Goal: Information Seeking & Learning: Learn about a topic

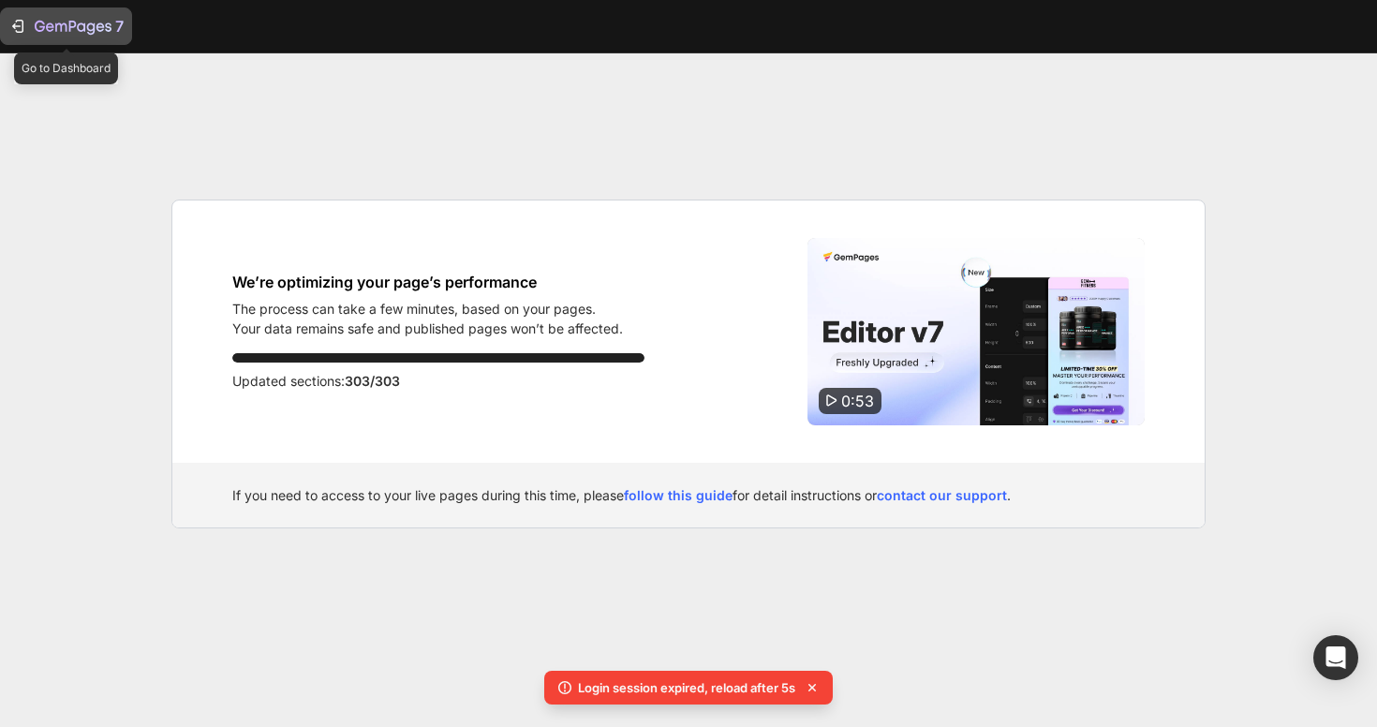
click at [22, 20] on icon "button" at bounding box center [17, 26] width 19 height 19
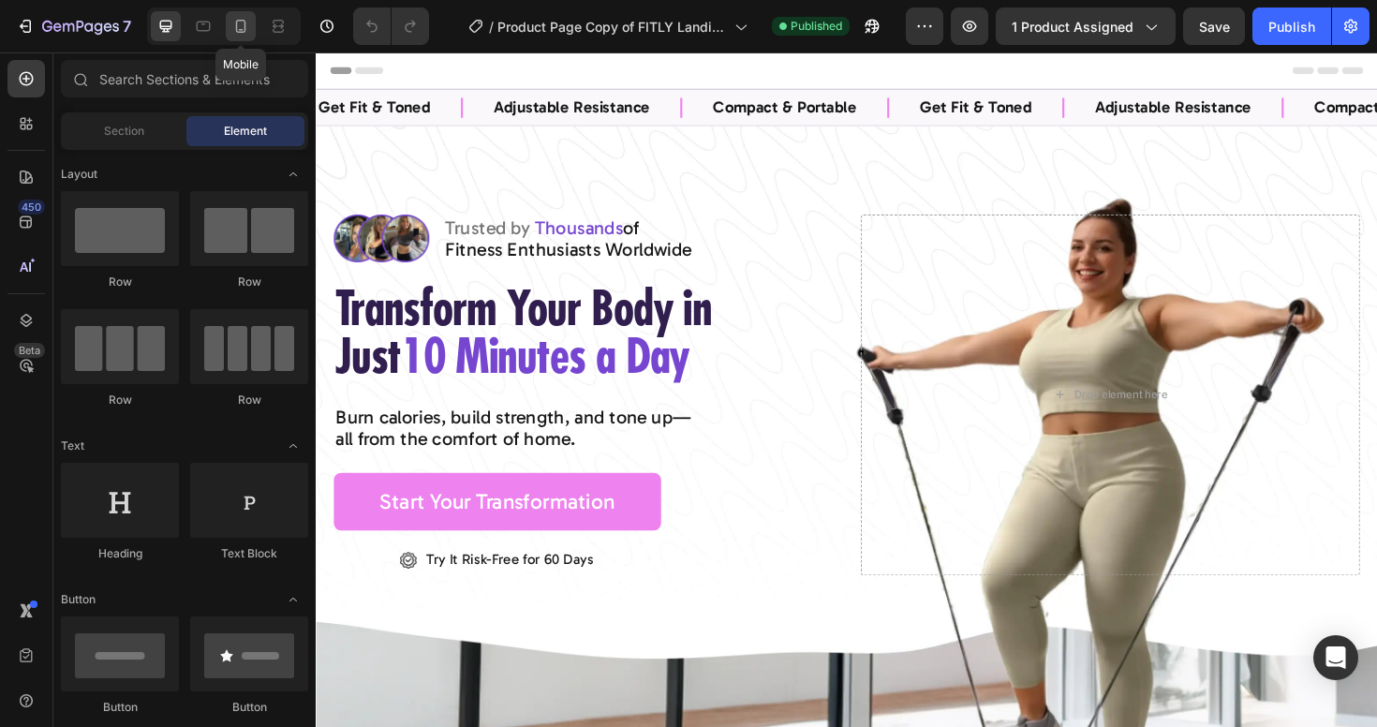
click at [245, 17] on icon at bounding box center [240, 26] width 19 height 19
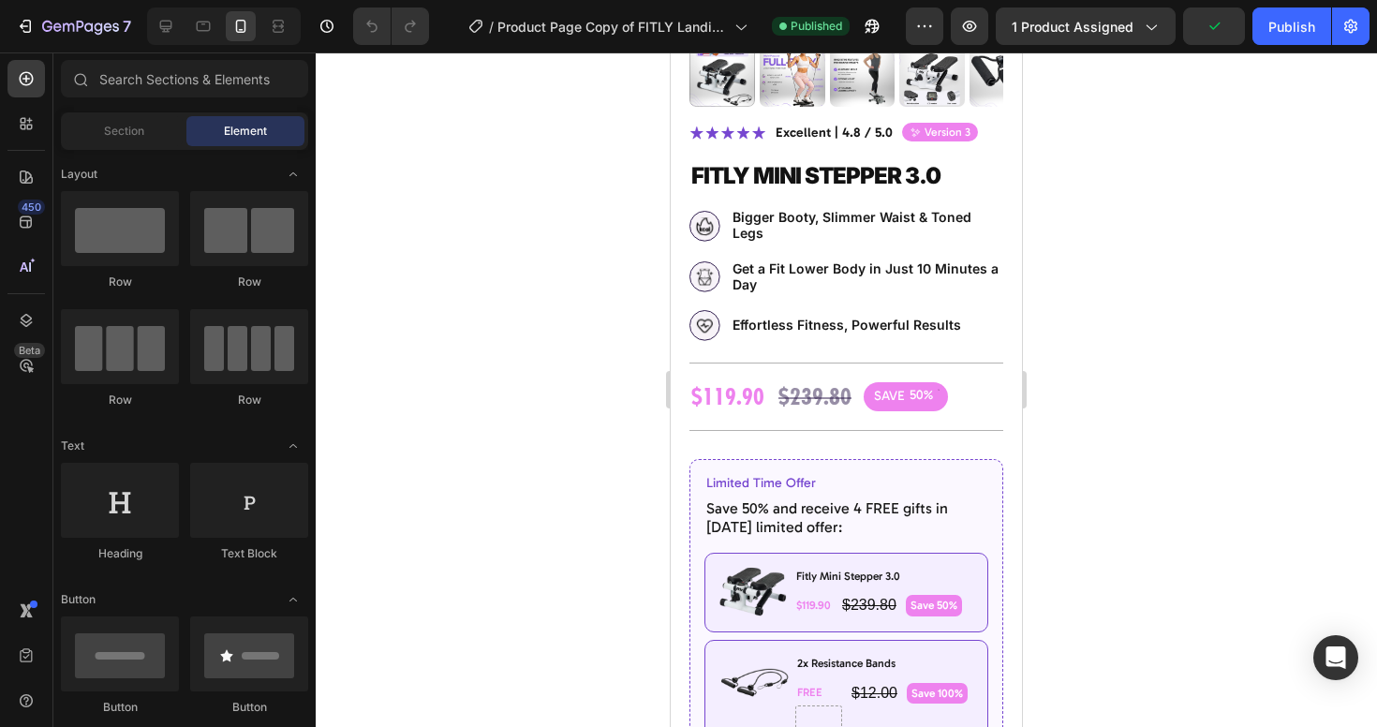
scroll to position [5878, 0]
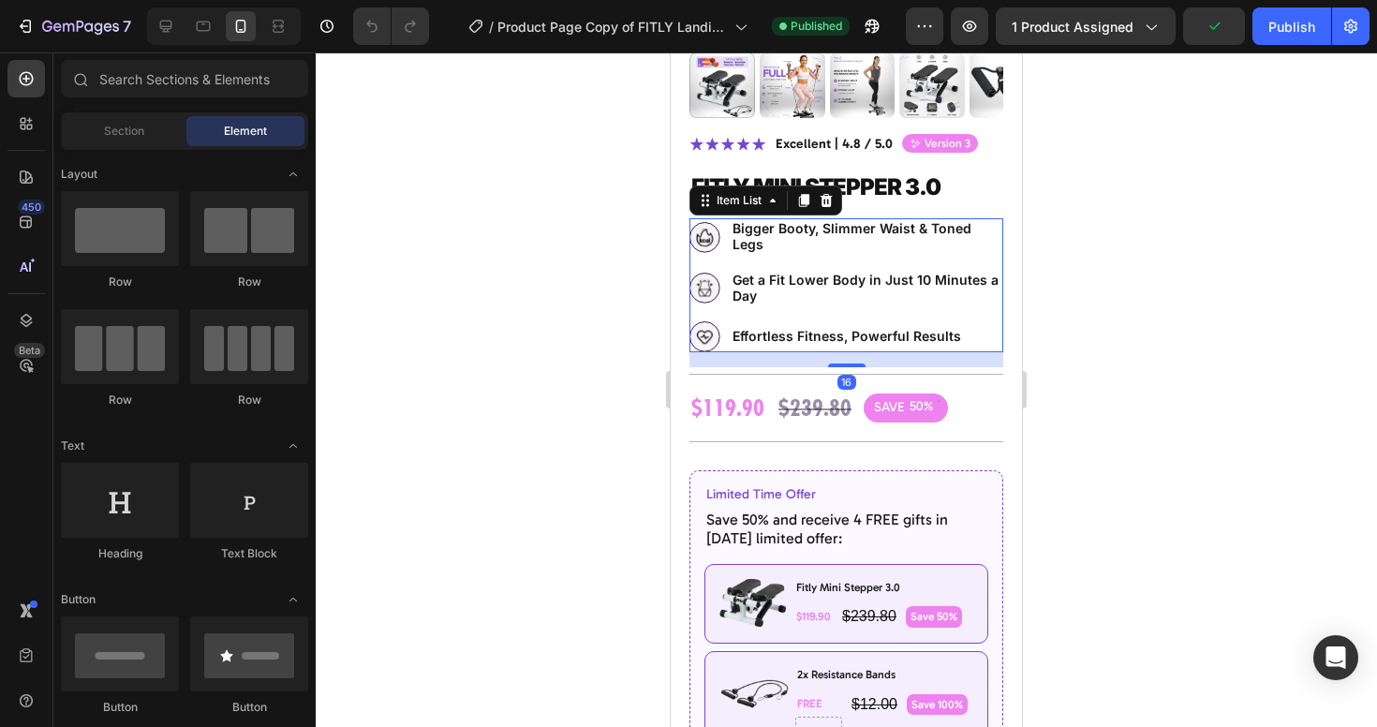
click at [854, 239] on p "Bigger Booty, Slimmer Waist & Toned Legs" at bounding box center [867, 237] width 268 height 32
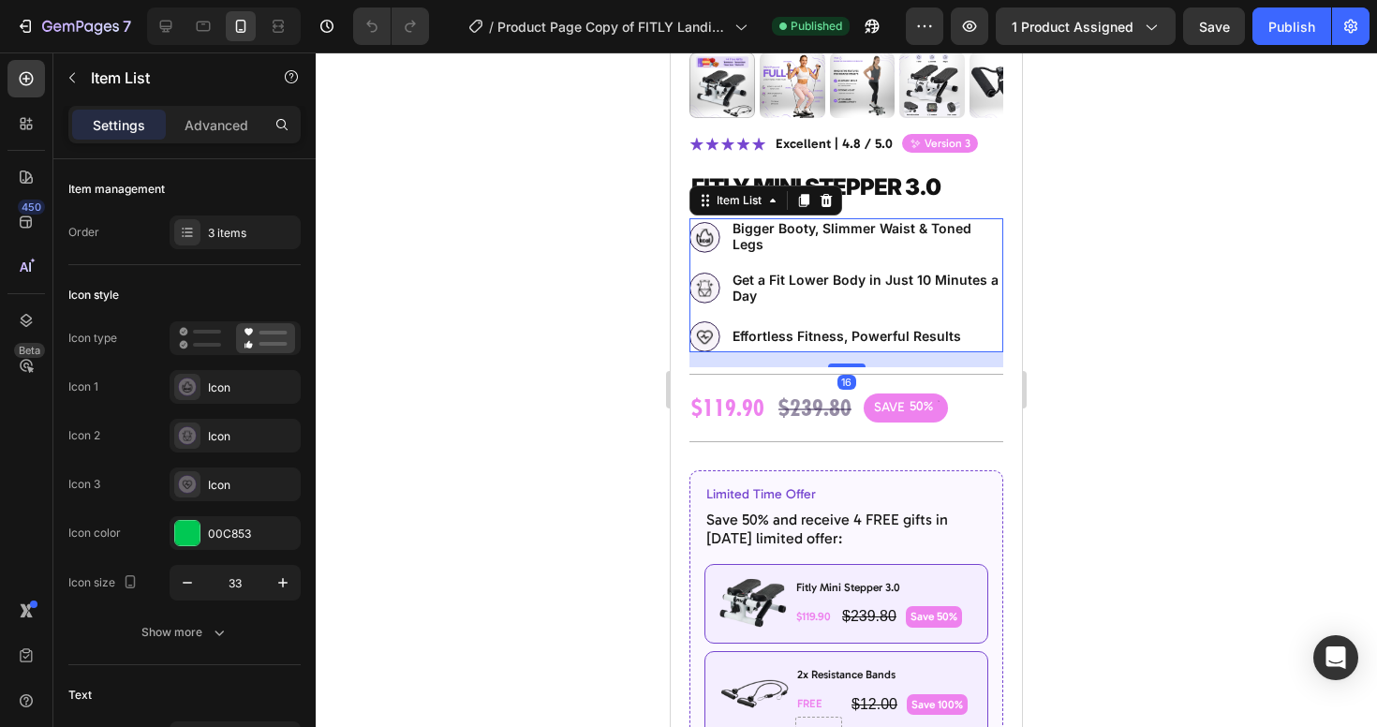
click at [873, 239] on p "Bigger Booty, Slimmer Waist & Toned Legs" at bounding box center [867, 237] width 268 height 32
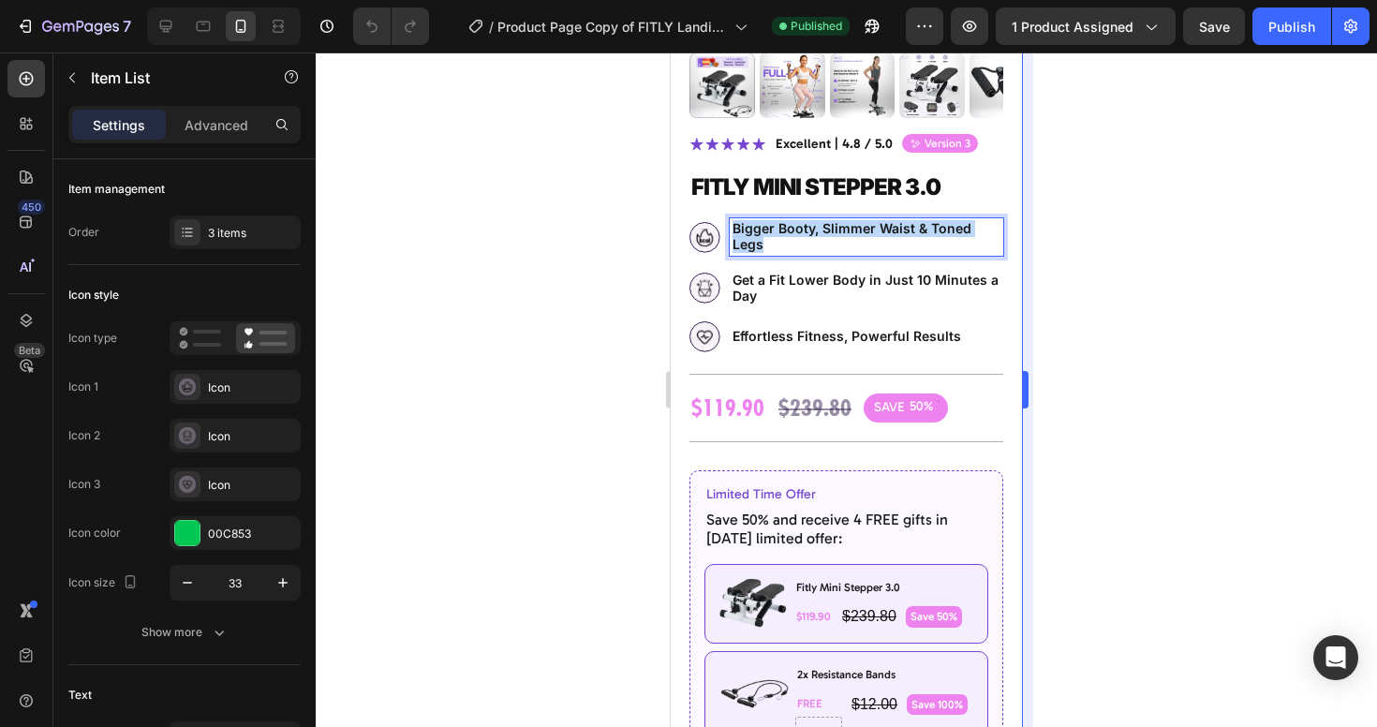
copy p "Bigger Booty, Slimmer Waist & Toned Legs"
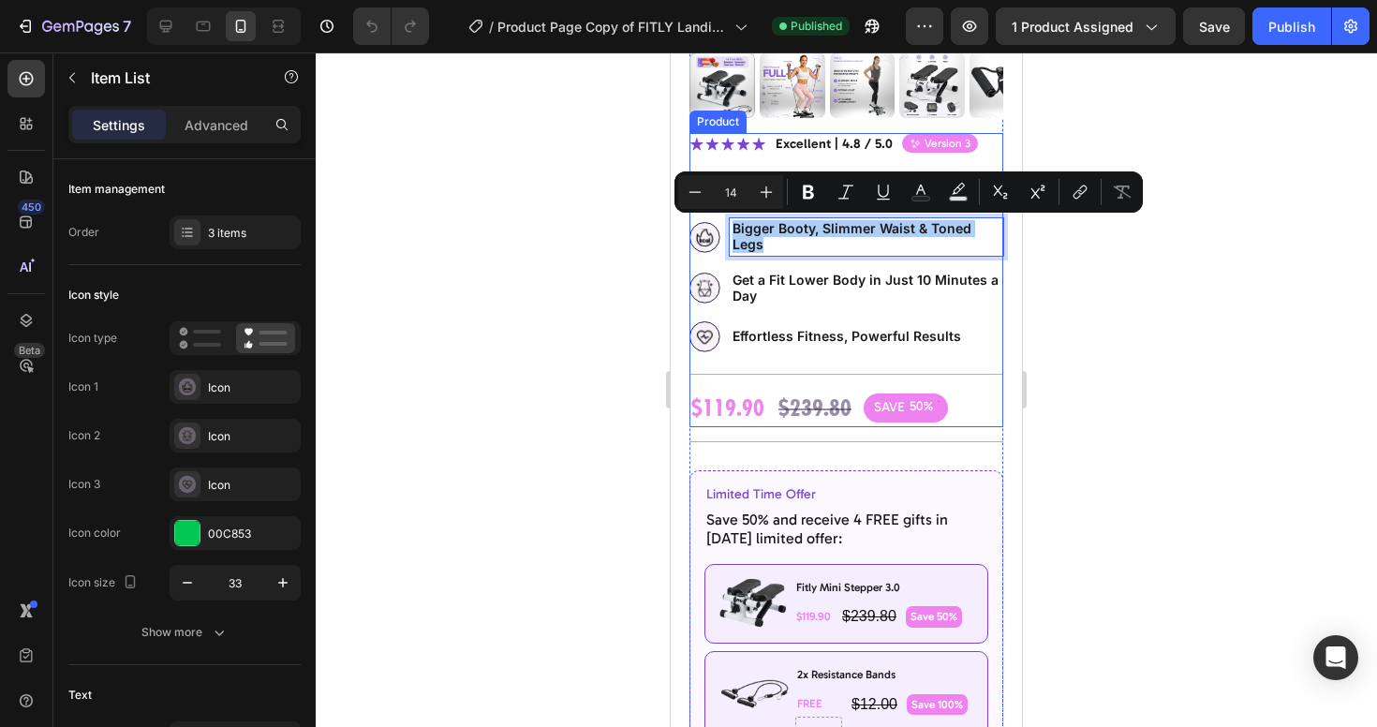
click at [1258, 246] on div at bounding box center [847, 389] width 1062 height 675
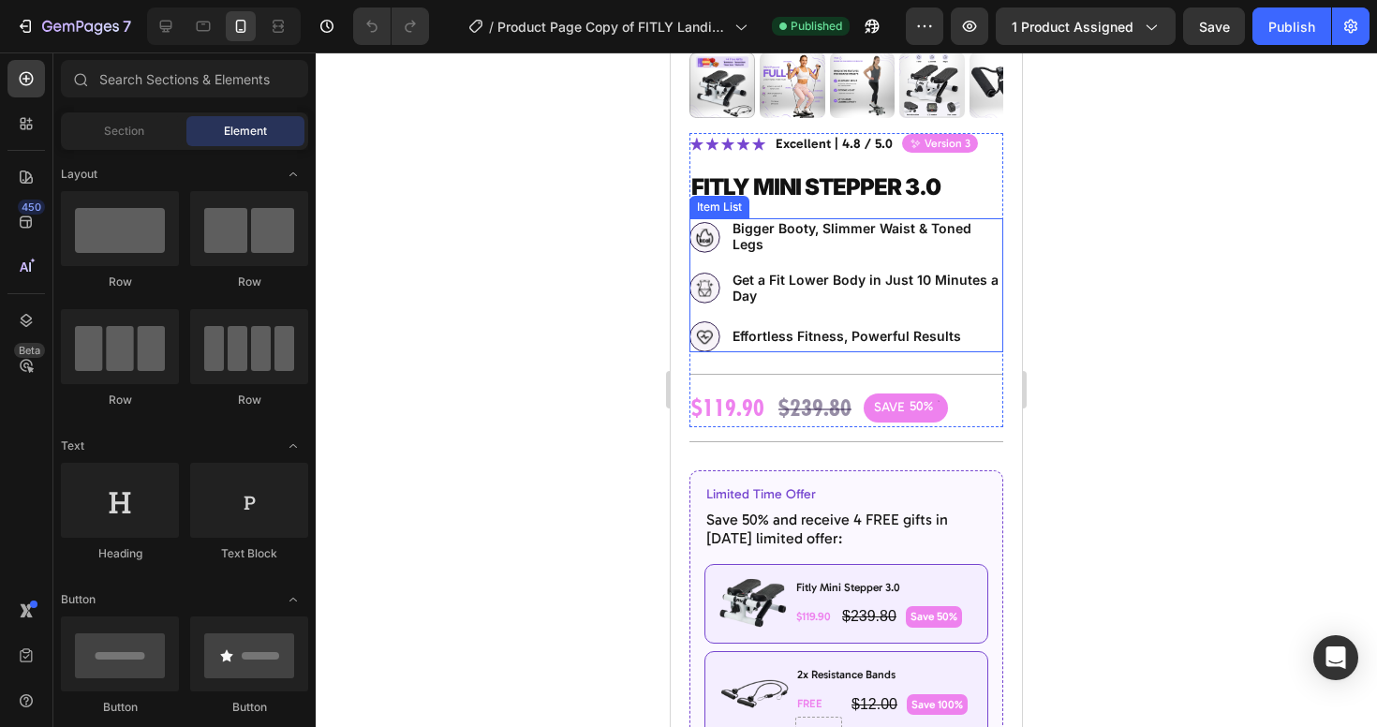
click at [807, 274] on p "Get a Fit Lower Body in Just 10 Minutes a Day" at bounding box center [867, 289] width 268 height 32
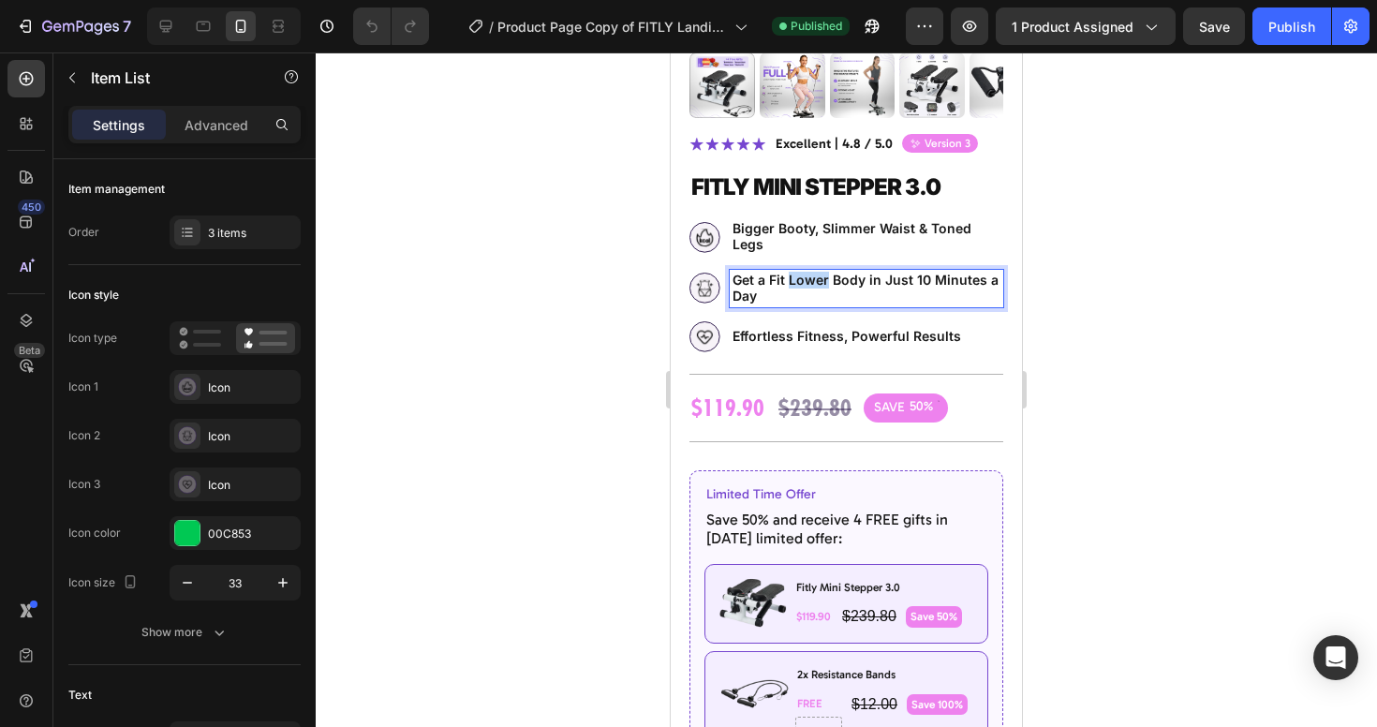
click at [800, 288] on p "Get a Fit Lower Body in Just 10 Minutes a Day" at bounding box center [867, 289] width 268 height 32
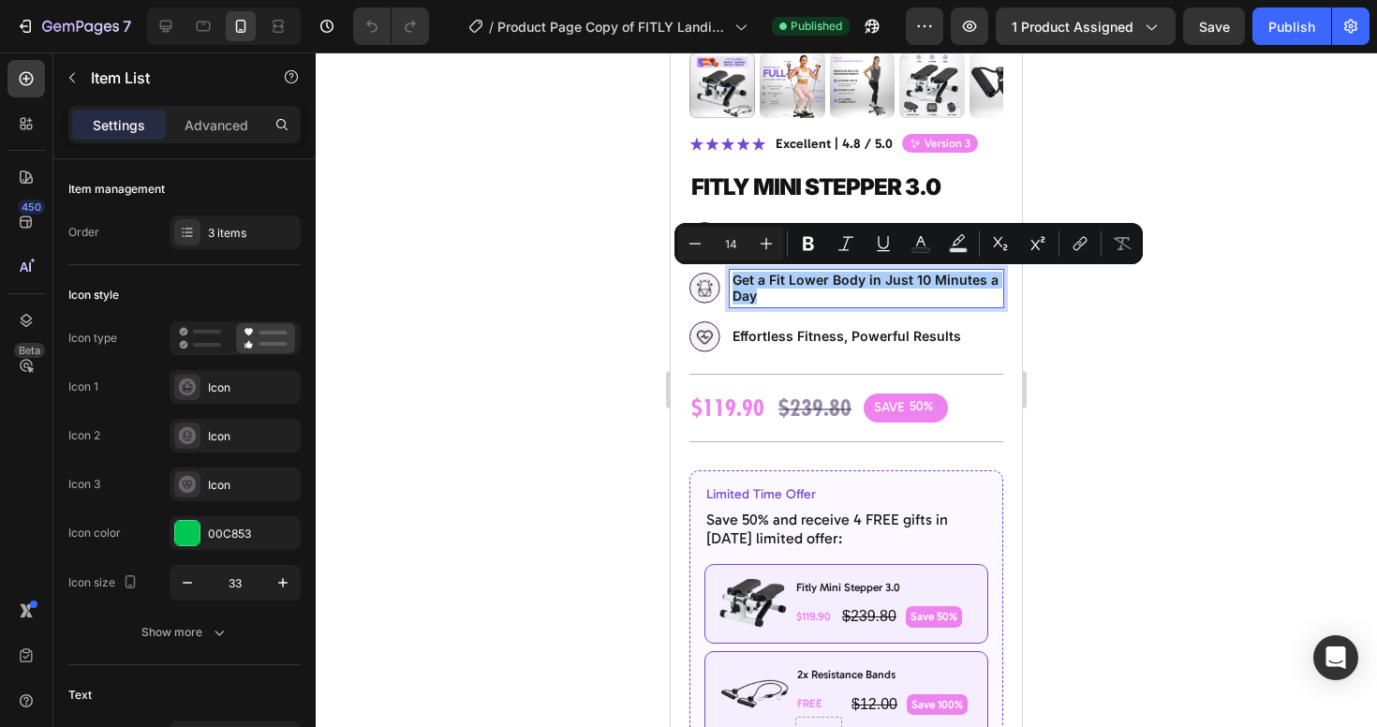
click at [1096, 303] on div at bounding box center [847, 389] width 1062 height 675
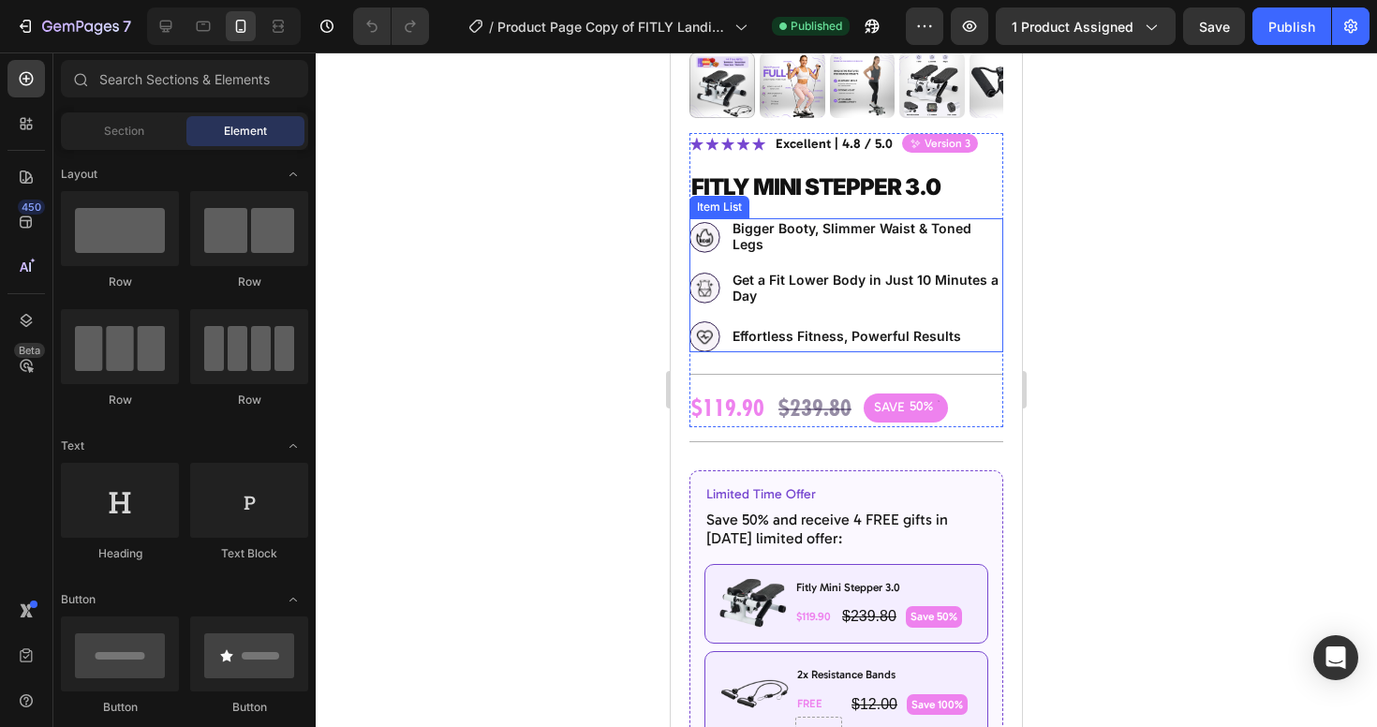
click at [826, 337] on p "Effortless Fitness, Powerful Results" at bounding box center [867, 337] width 268 height 16
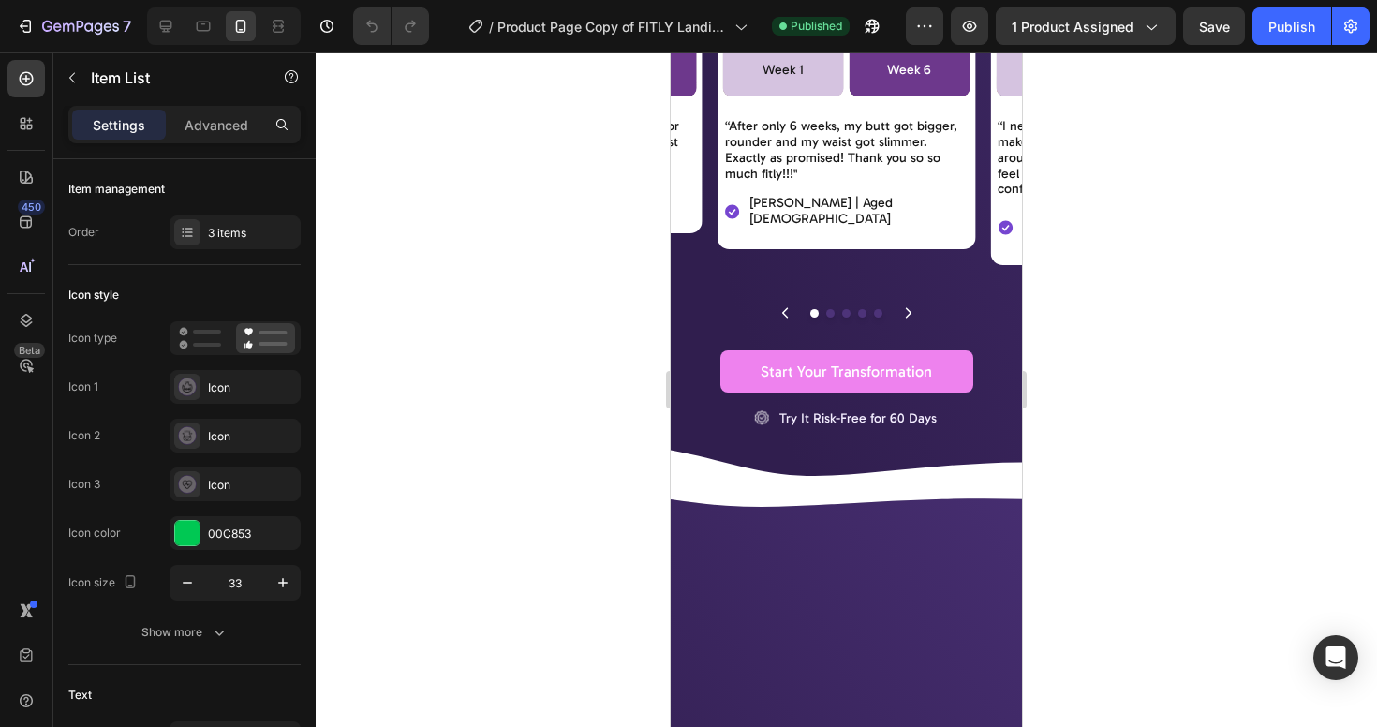
scroll to position [3641, 0]
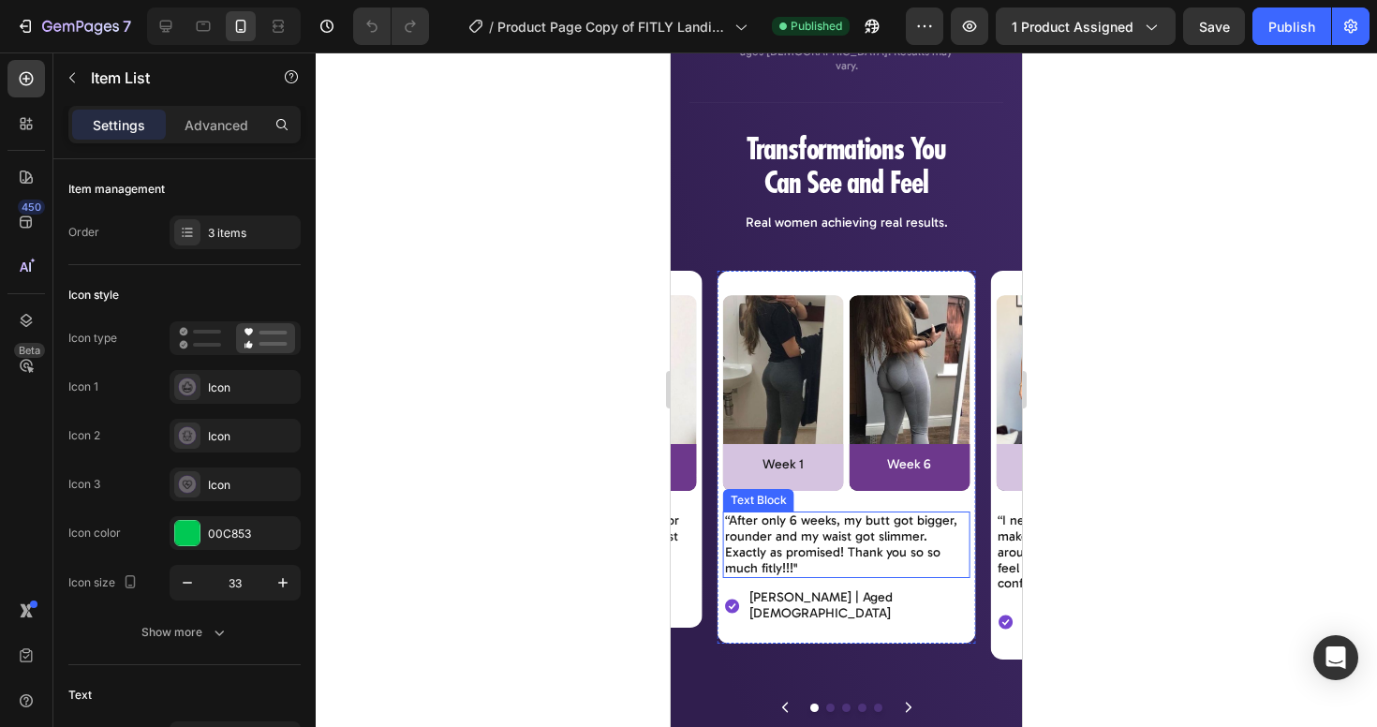
click at [878, 513] on p "“After only 6 weeks, my butt got bigger, rounder and my waist got slimmer. Exac…" at bounding box center [847, 544] width 244 height 63
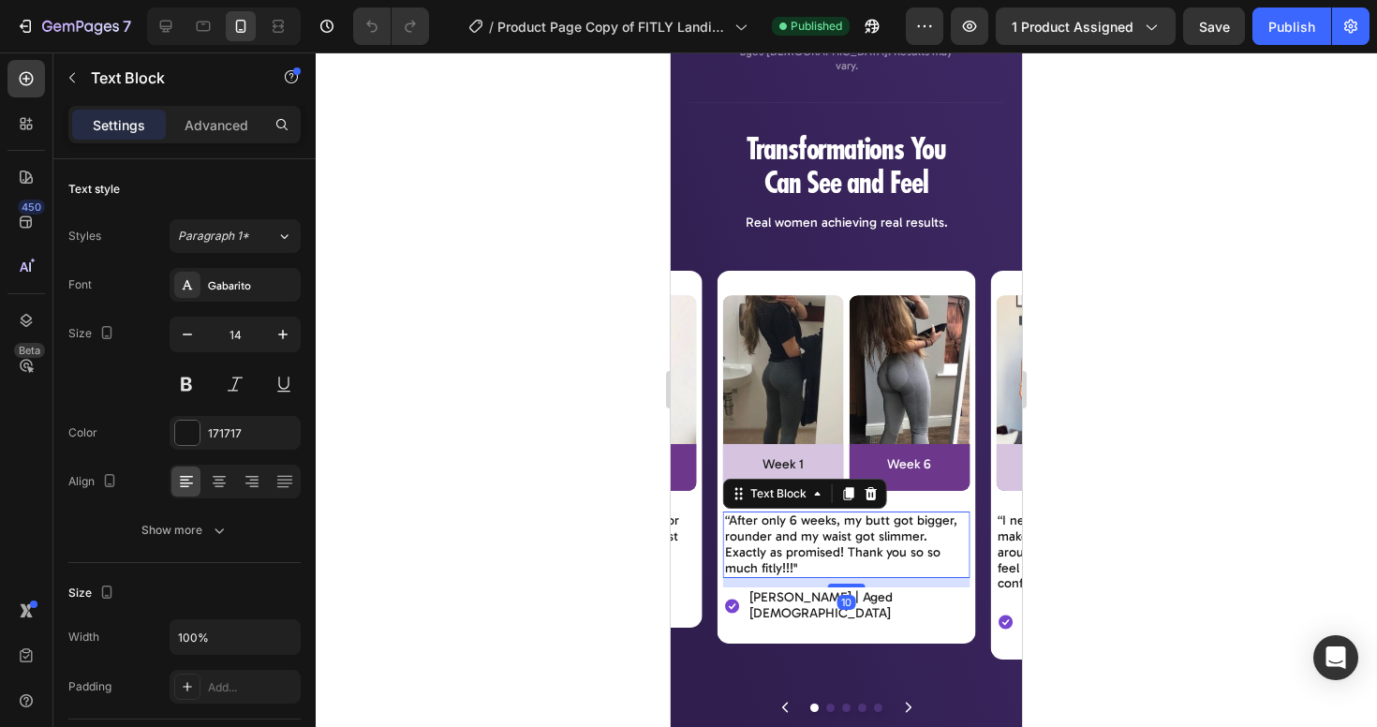
click at [905, 513] on p "“After only 6 weeks, my butt got bigger, rounder and my waist got slimmer. Exac…" at bounding box center [847, 544] width 244 height 63
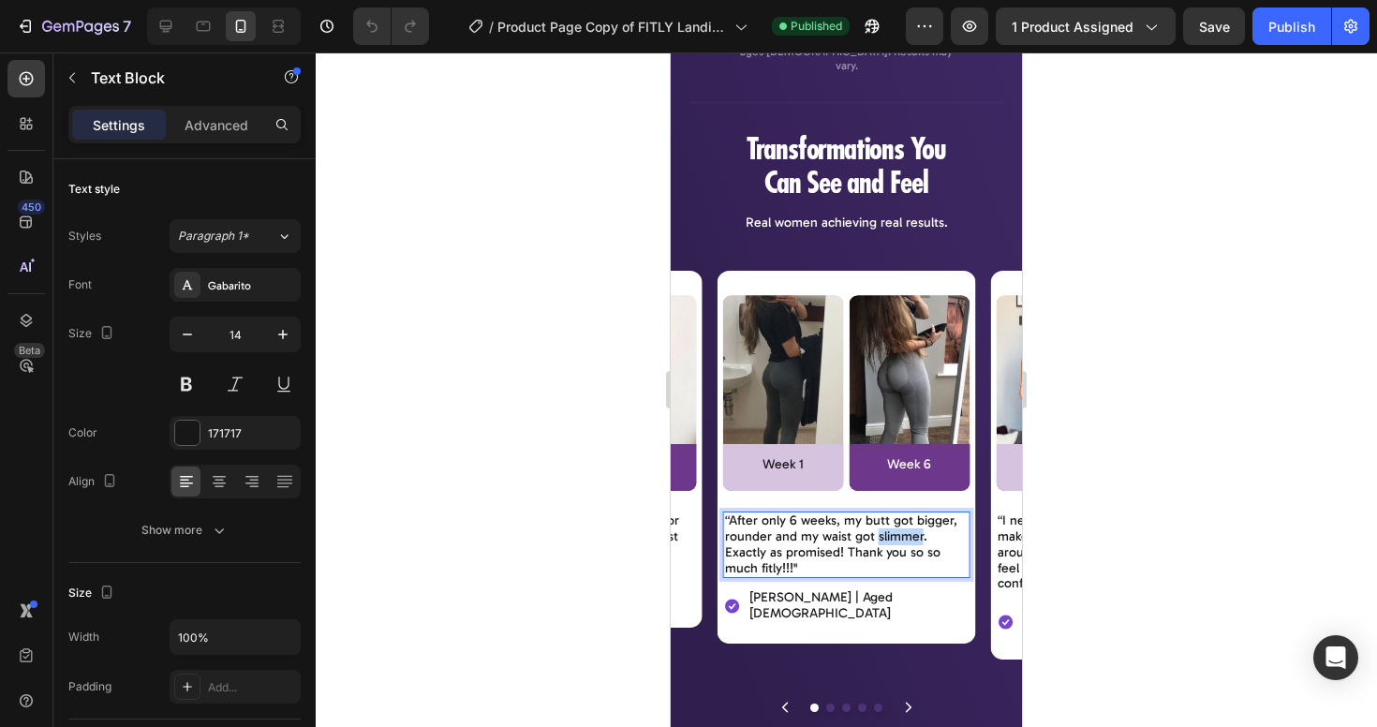
click at [905, 513] on p "“After only 6 weeks, my butt got bigger, rounder and my waist got slimmer. Exac…" at bounding box center [847, 544] width 244 height 63
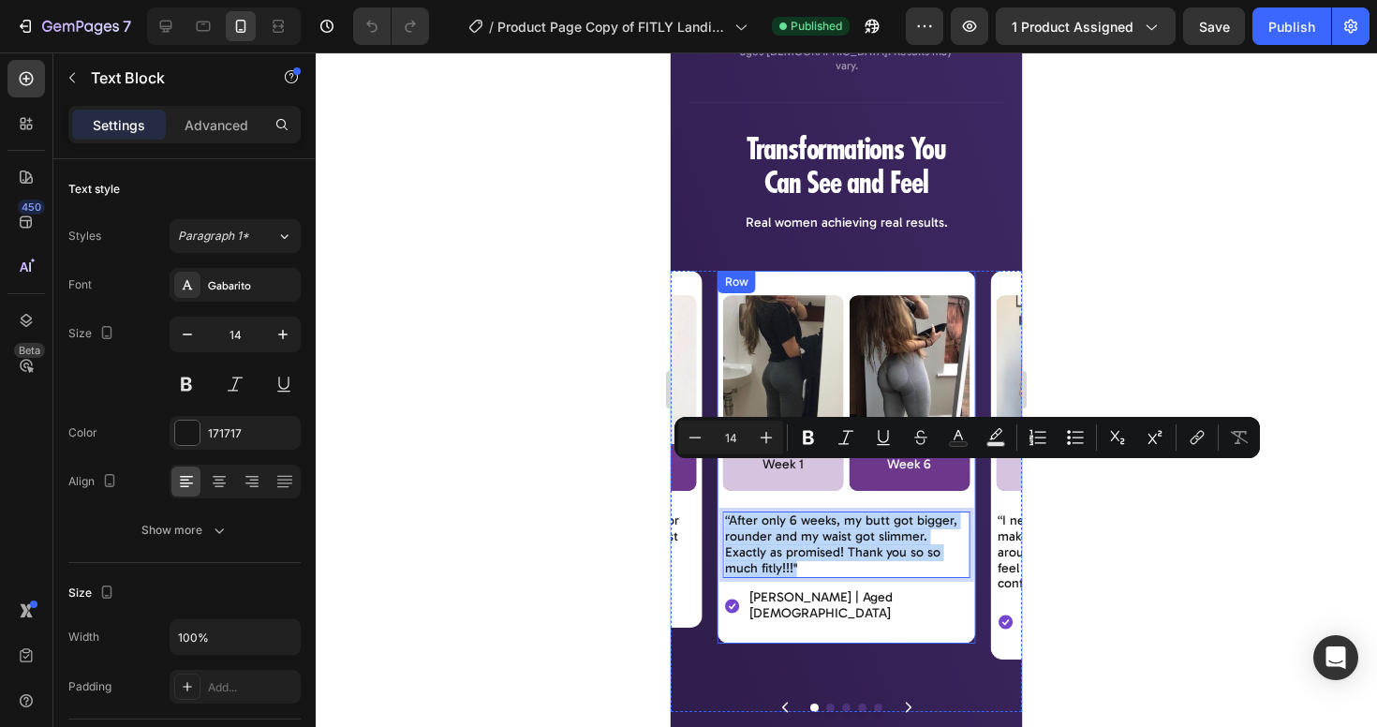
copy p "“After only 6 weeks, my butt got bigger, rounder and my waist got slimmer. Exac…"
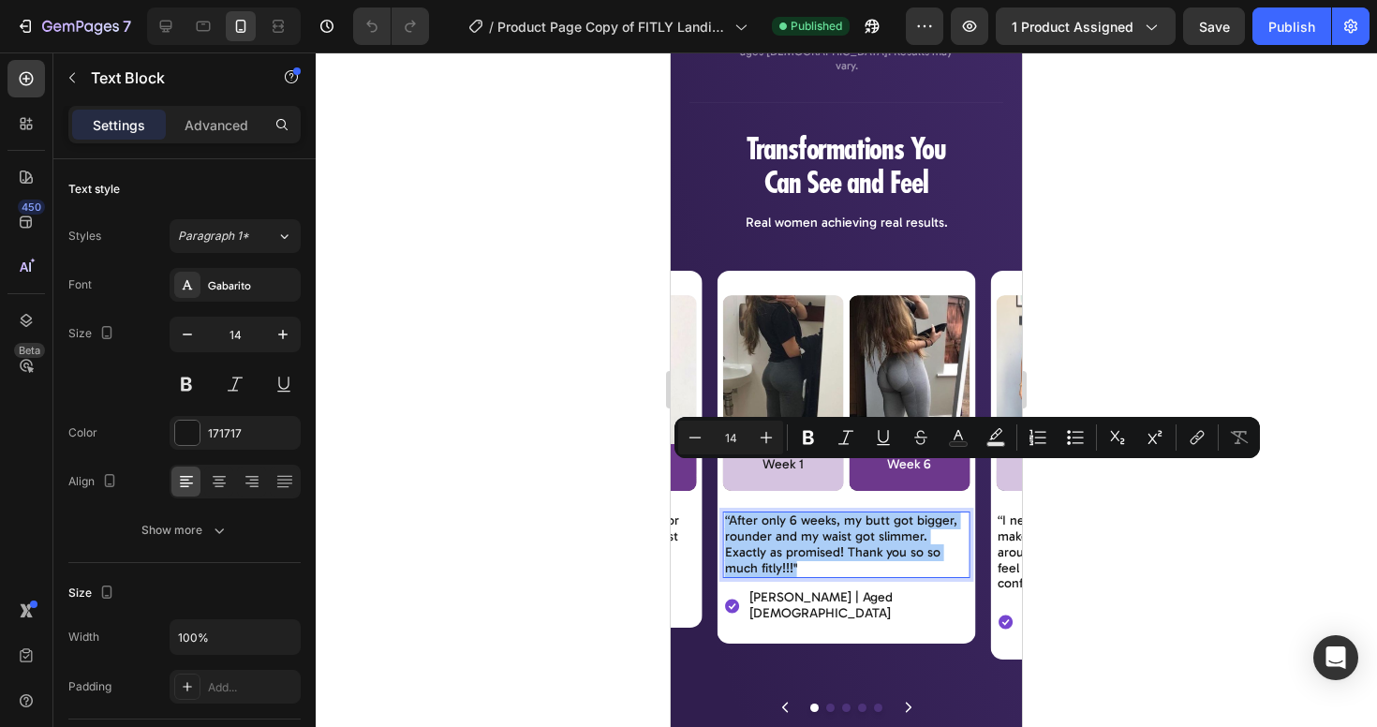
click at [1256, 316] on div at bounding box center [847, 389] width 1062 height 675
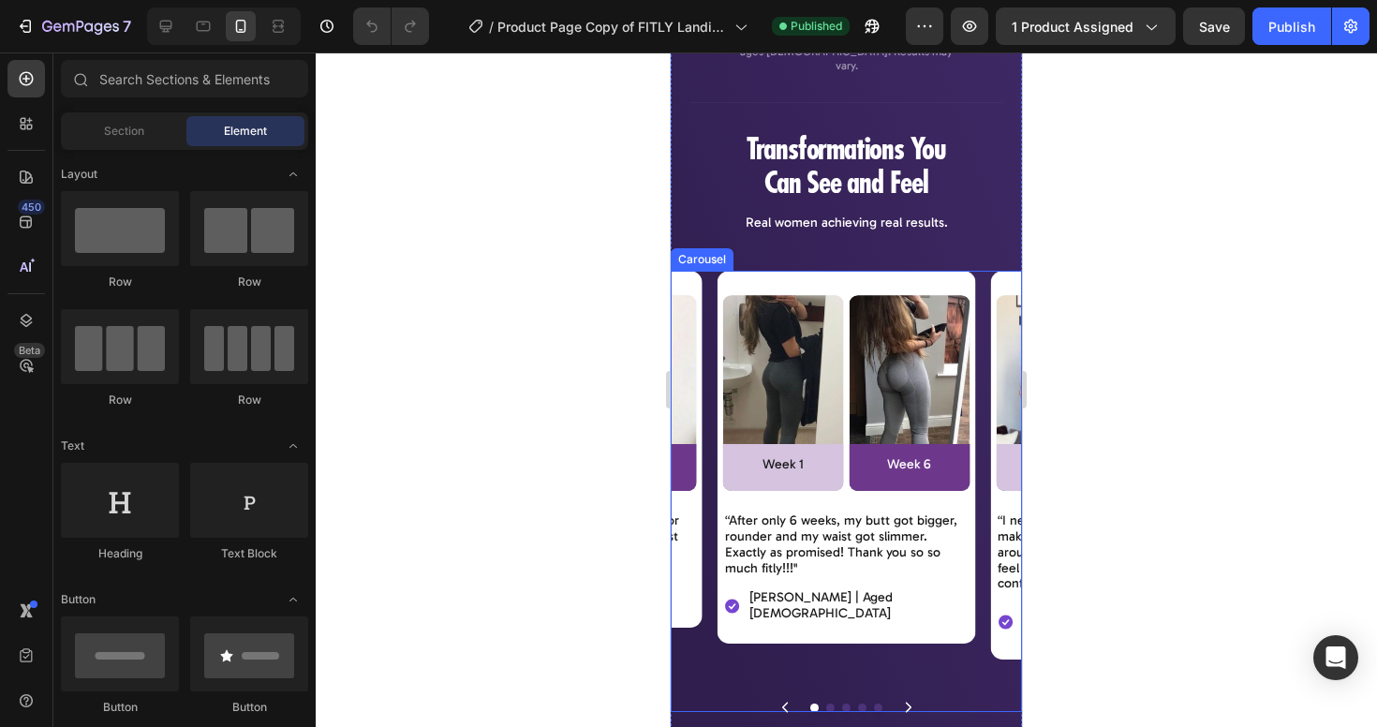
click at [909, 702] on icon "Carousel Next Arrow" at bounding box center [908, 707] width 11 height 11
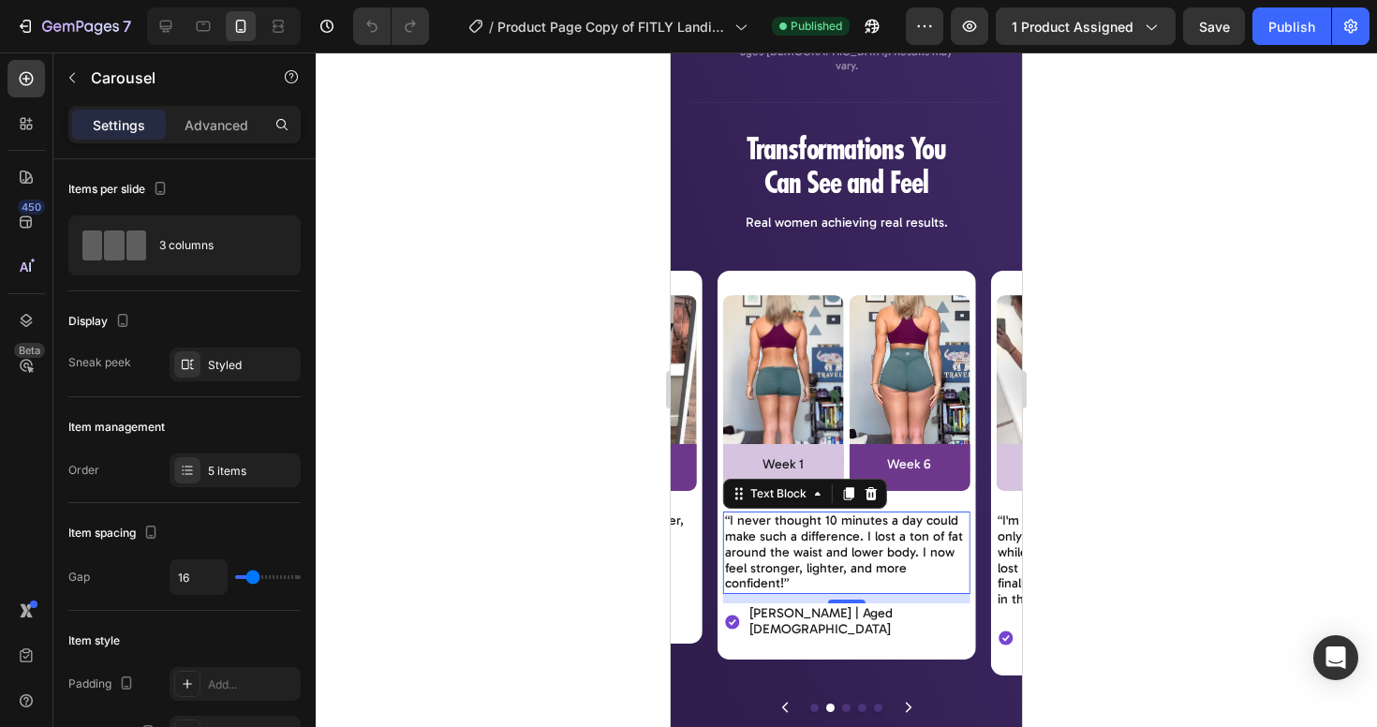
click at [840, 513] on p "“I never thought 10 minutes a day could make such a difference. I lost a ton of…" at bounding box center [847, 552] width 244 height 79
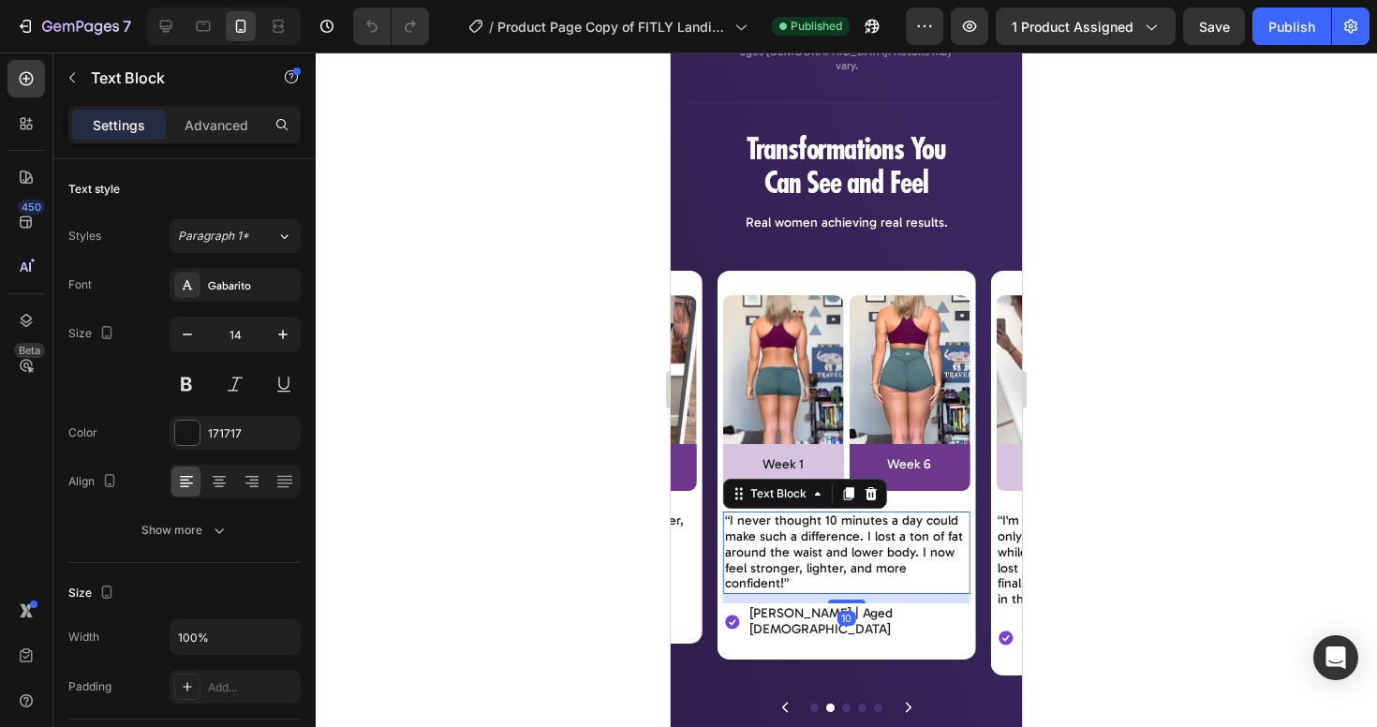
click at [905, 513] on p "“I never thought 10 minutes a day could make such a difference. I lost a ton of…" at bounding box center [847, 552] width 244 height 79
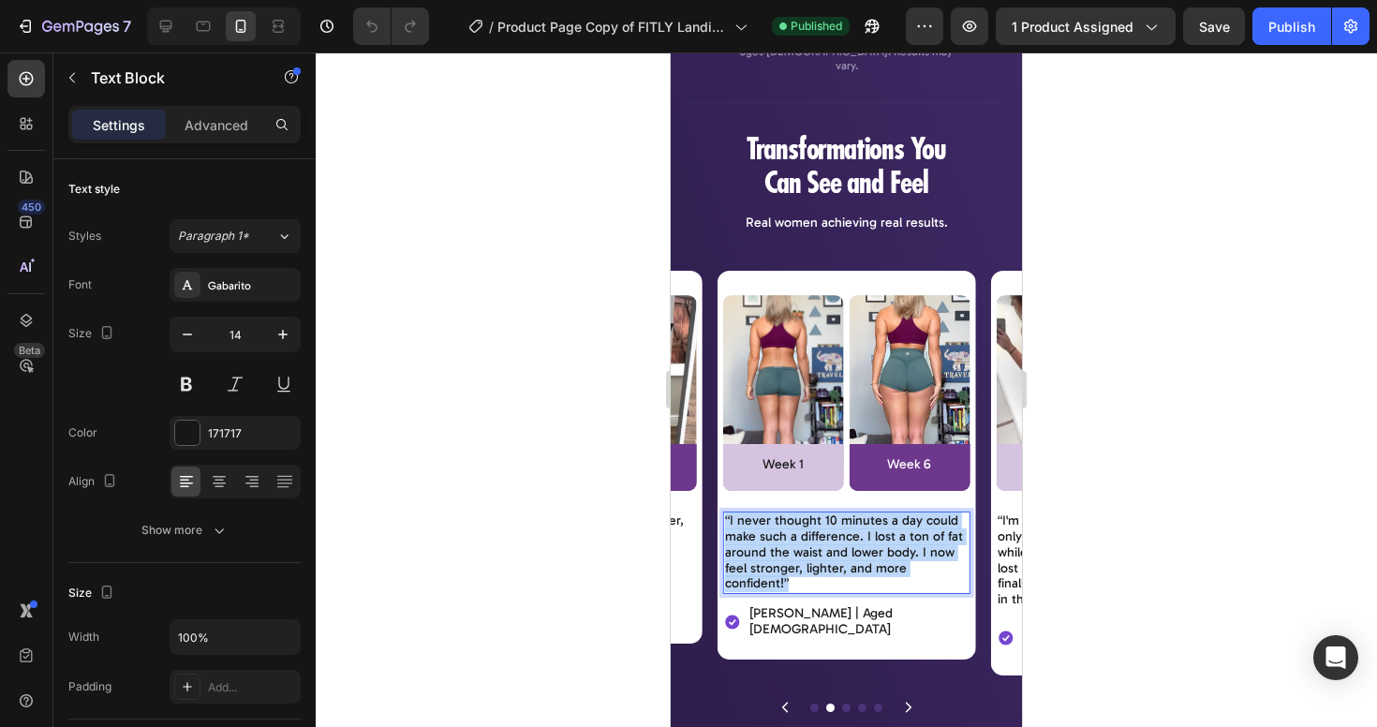
copy p "“I never thought 10 minutes a day could make such a difference. I lost a ton of…"
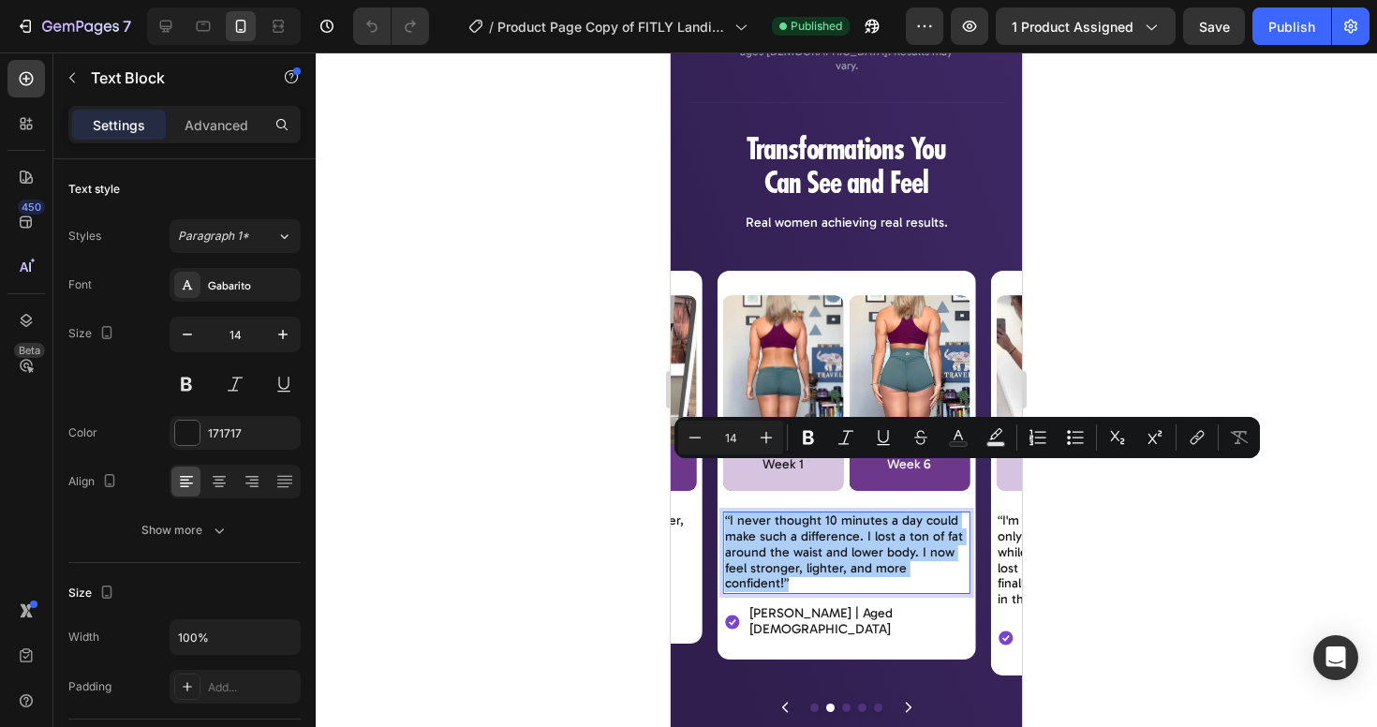
click at [1289, 379] on div at bounding box center [847, 389] width 1062 height 675
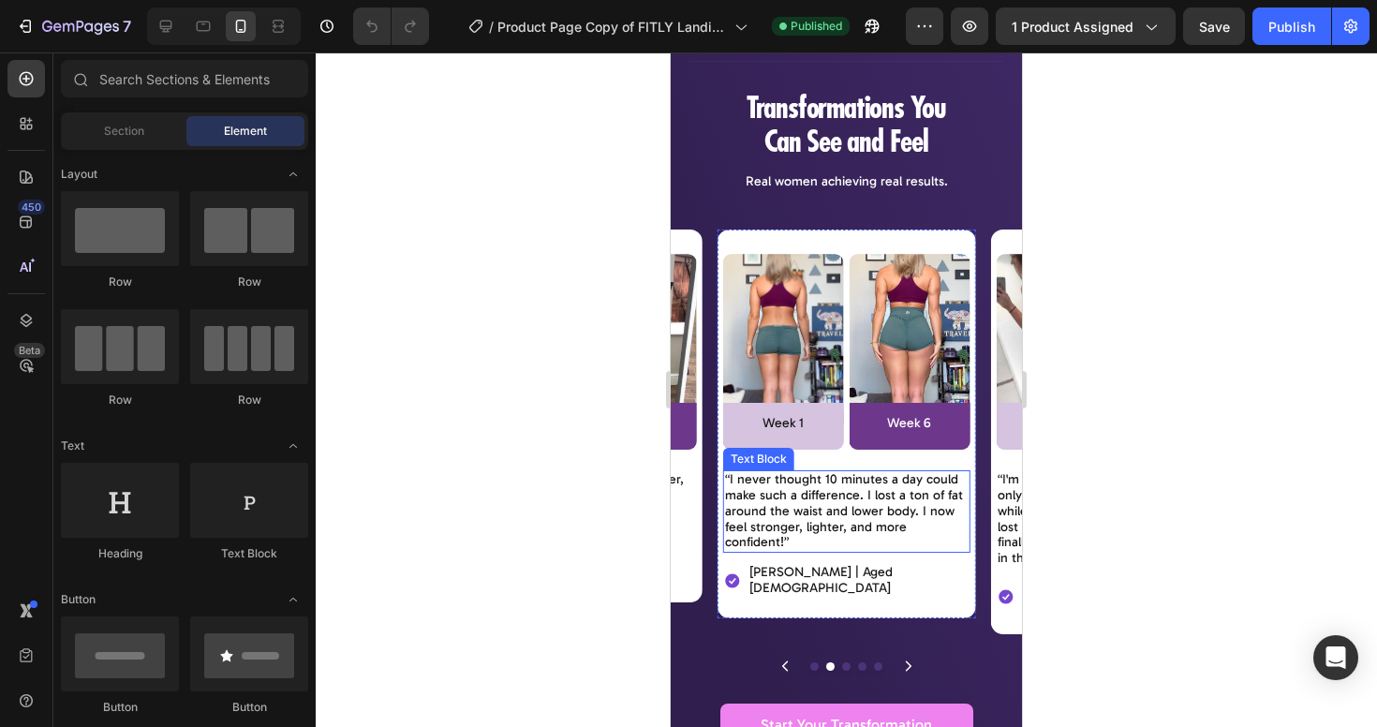
scroll to position [3685, 0]
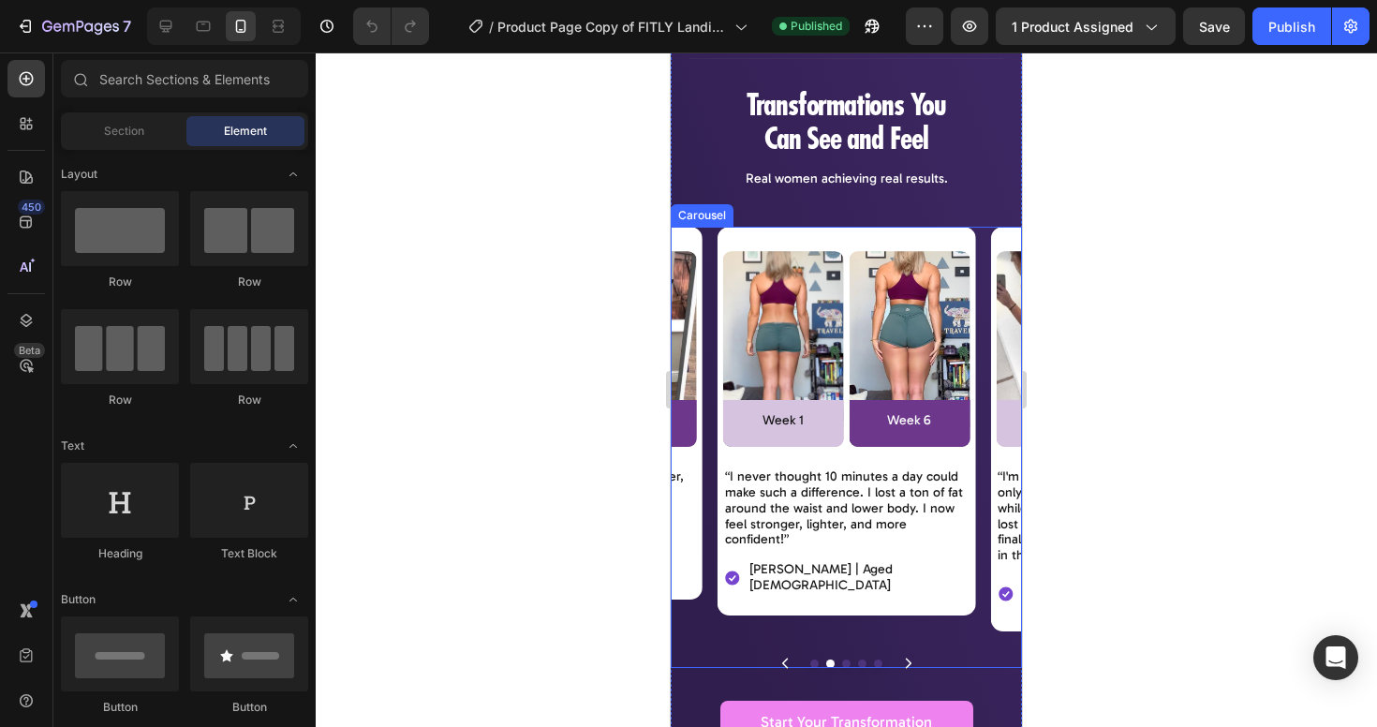
click at [903, 658] on icon "Carousel Next Arrow" at bounding box center [908, 663] width 11 height 11
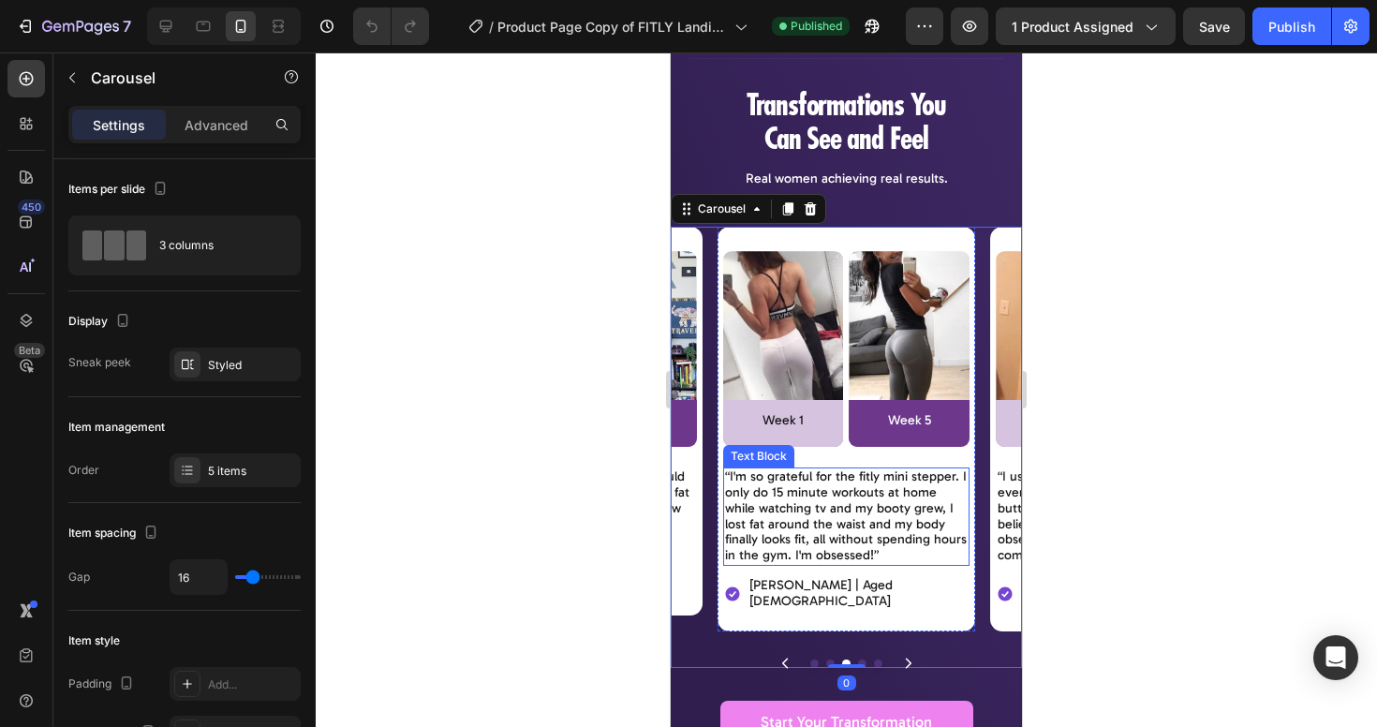
click at [841, 476] on p "“I'm so grateful for the fitly mini stepper. I only do 15 minute workouts at ho…" at bounding box center [847, 516] width 244 height 95
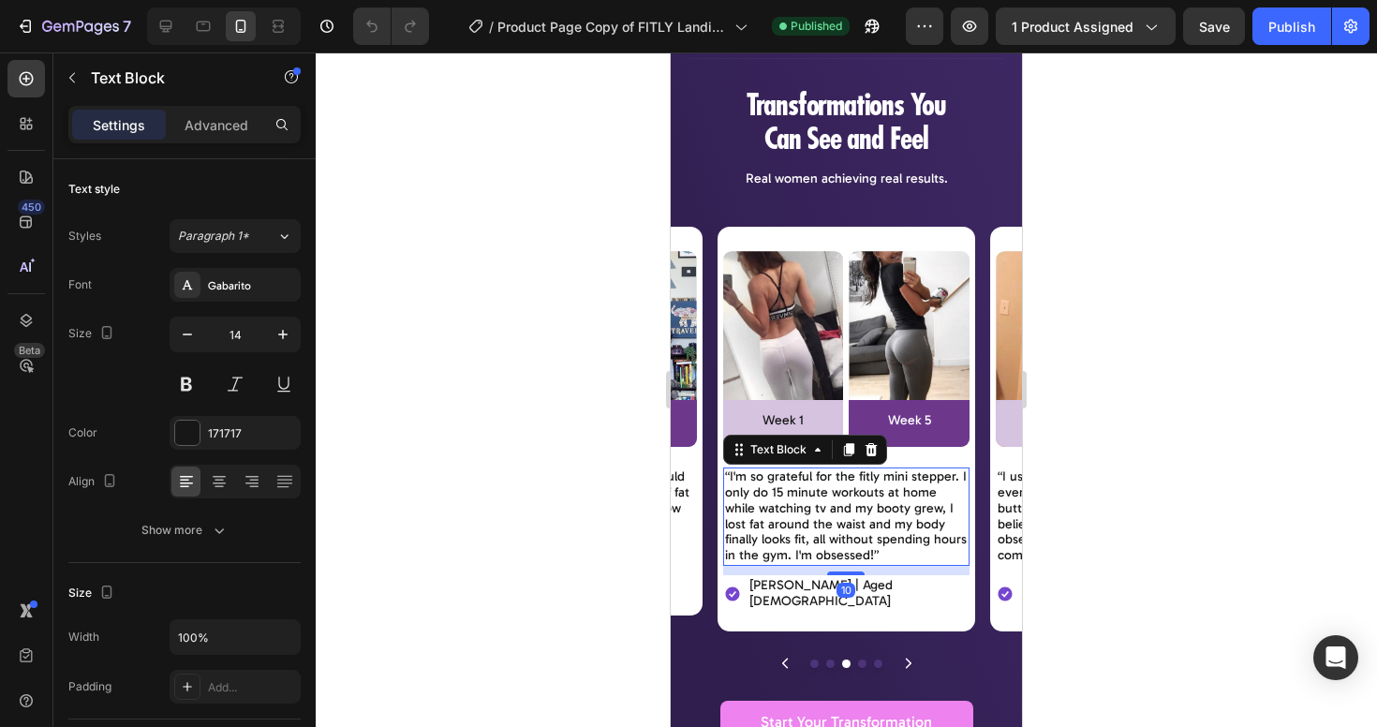
click at [868, 469] on p "“I'm so grateful for the fitly mini stepper. I only do 15 minute workouts at ho…" at bounding box center [847, 516] width 244 height 95
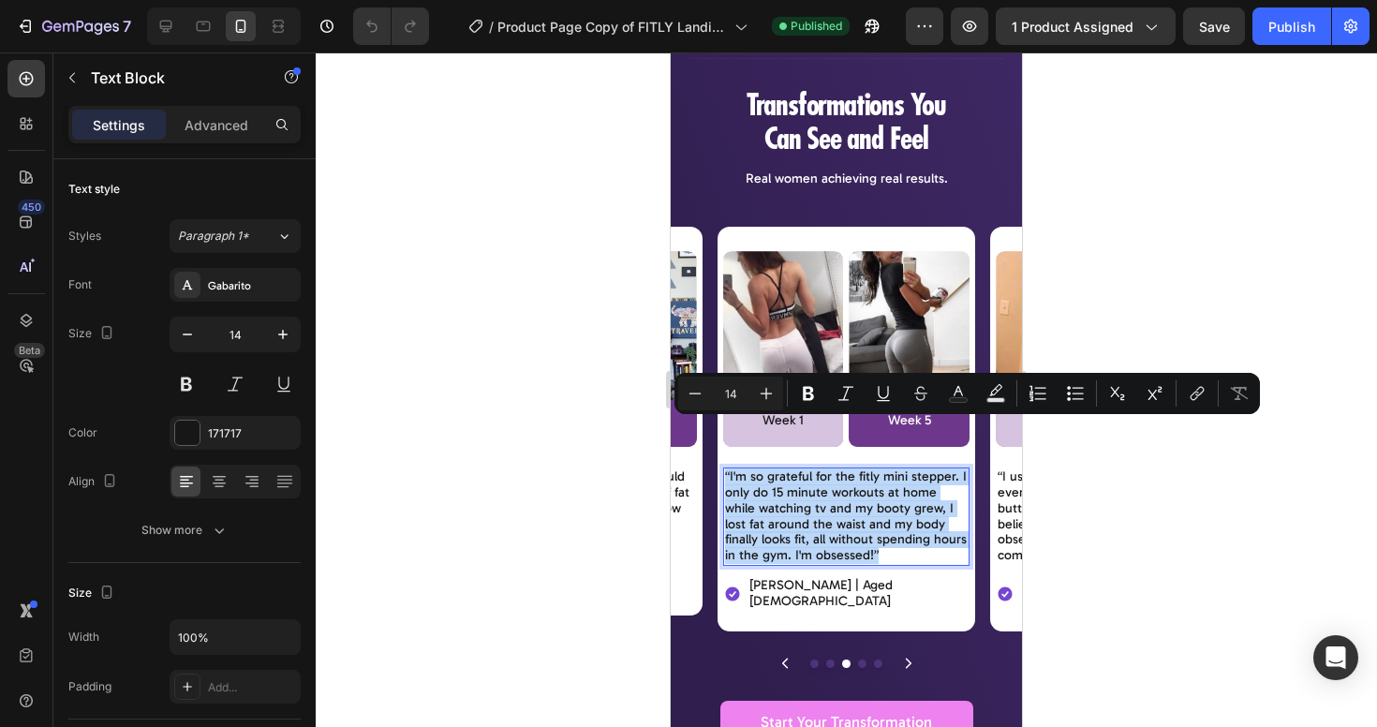
copy p "“I'm so grateful for the fitly mini stepper. I only do 15 minute workouts at ho…"
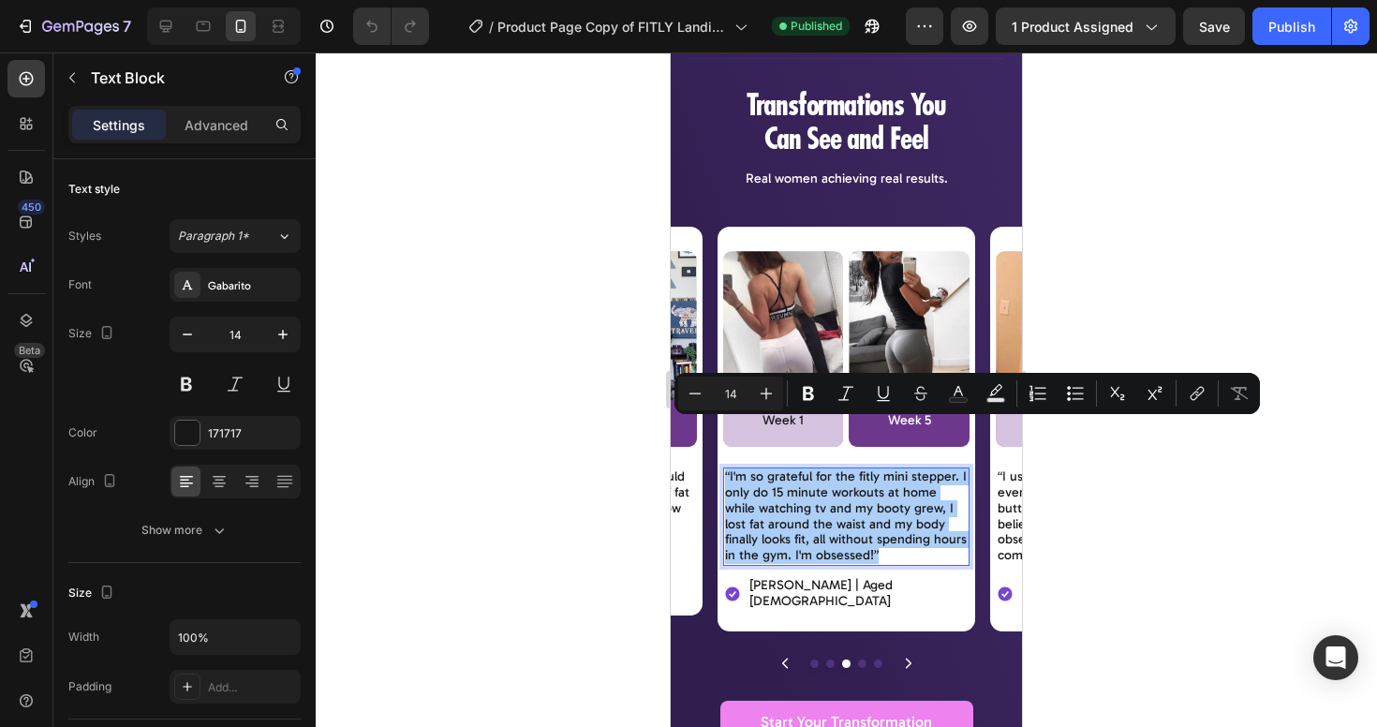
click at [1217, 364] on div at bounding box center [847, 389] width 1062 height 675
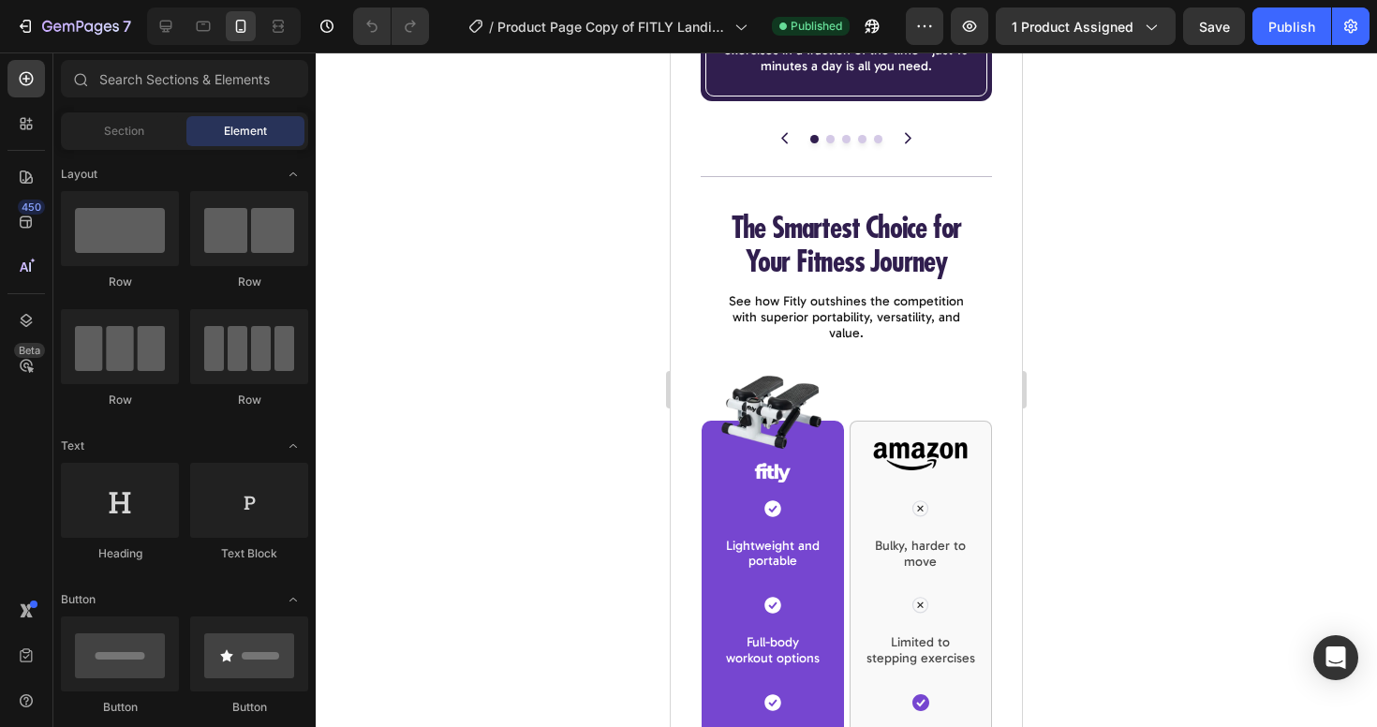
scroll to position [9250, 0]
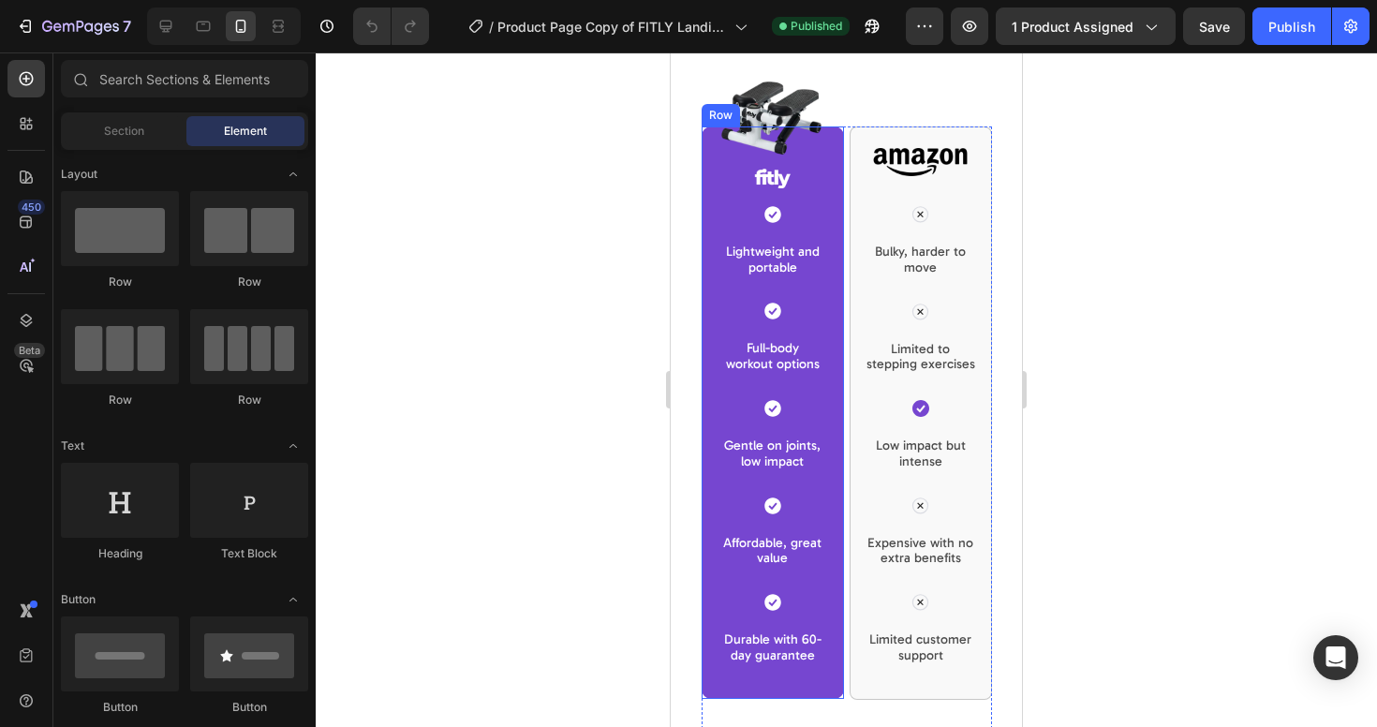
click at [787, 245] on p "Lightweight and portable" at bounding box center [772, 261] width 99 height 32
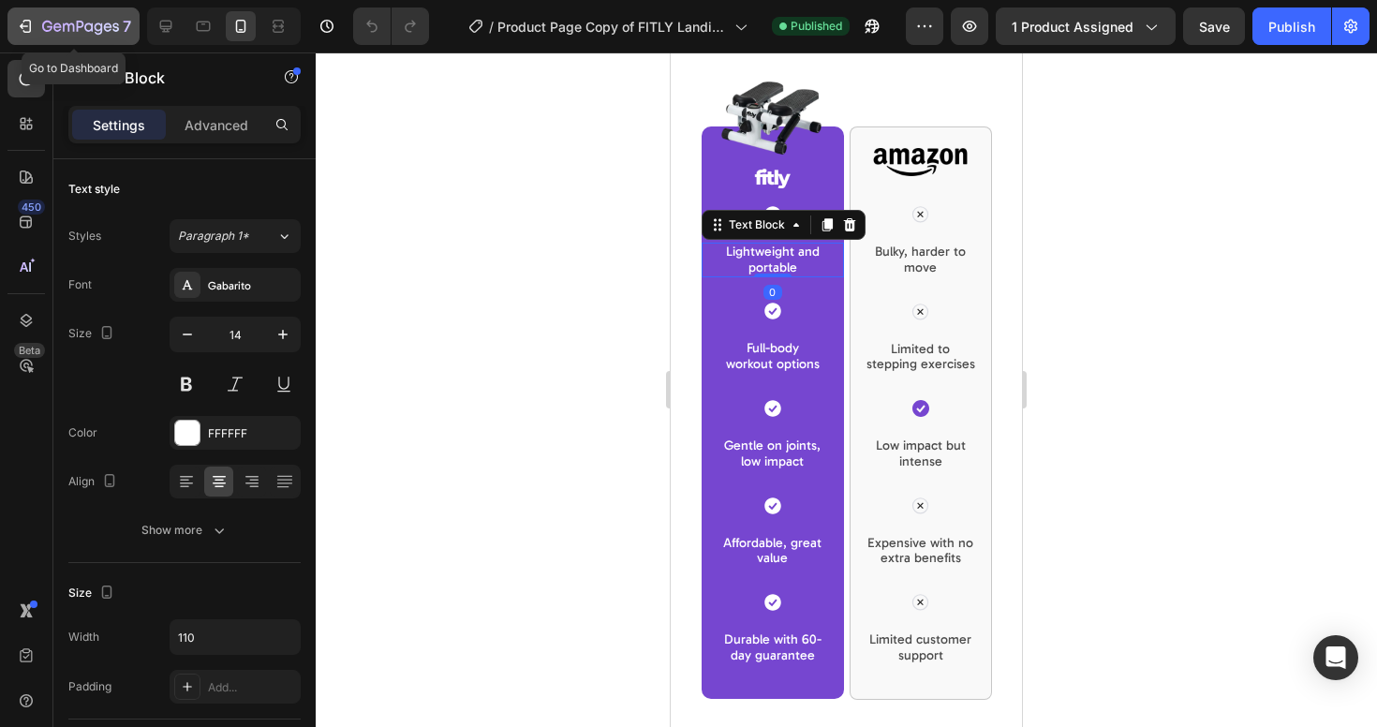
click at [29, 21] on icon "button" at bounding box center [27, 26] width 8 height 13
